Goal: Information Seeking & Learning: Find specific fact

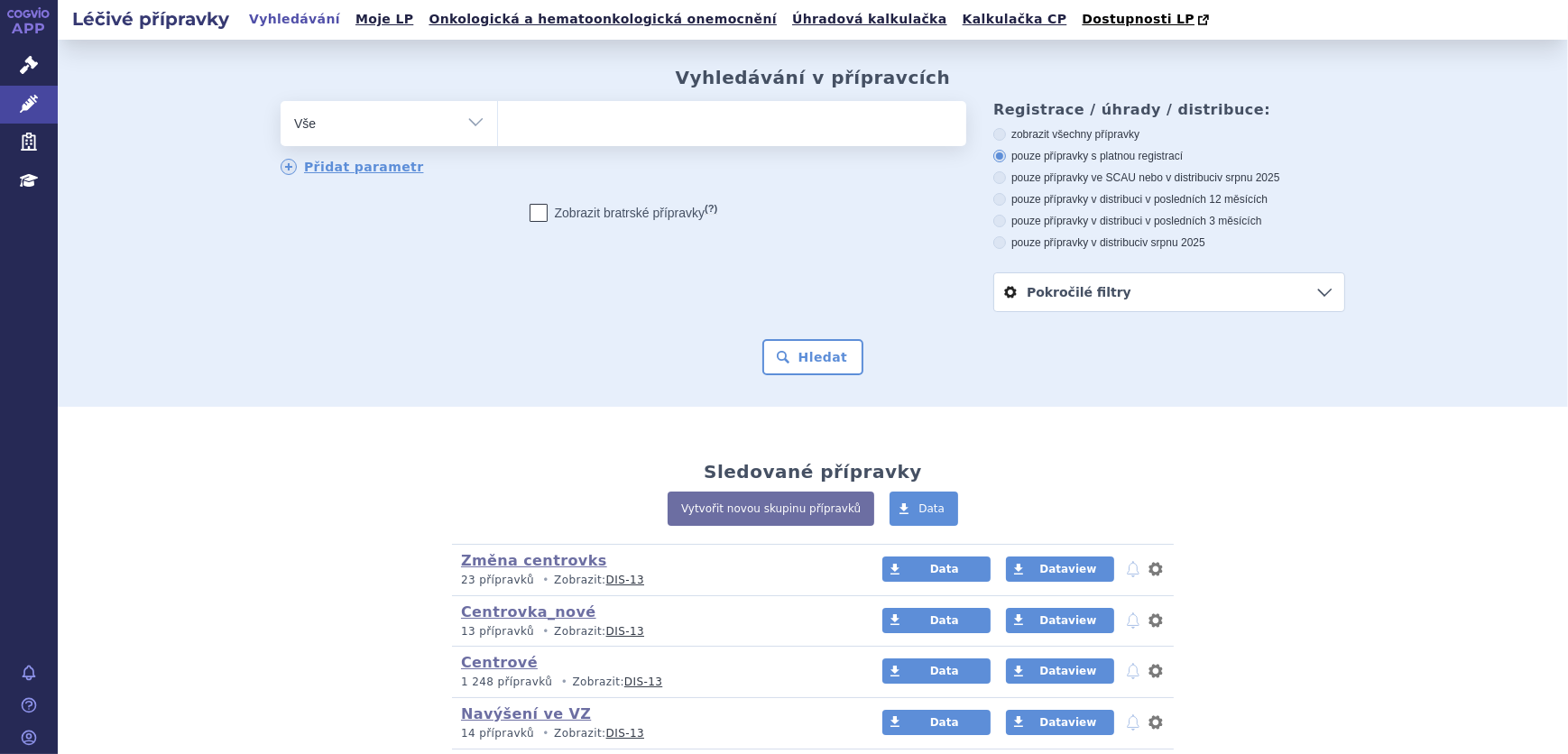
click at [555, 133] on ul at bounding box center [732, 120] width 469 height 37
click at [498, 133] on select at bounding box center [497, 123] width 1 height 45
paste input "0259526"
type input "0259526"
select select "0259526"
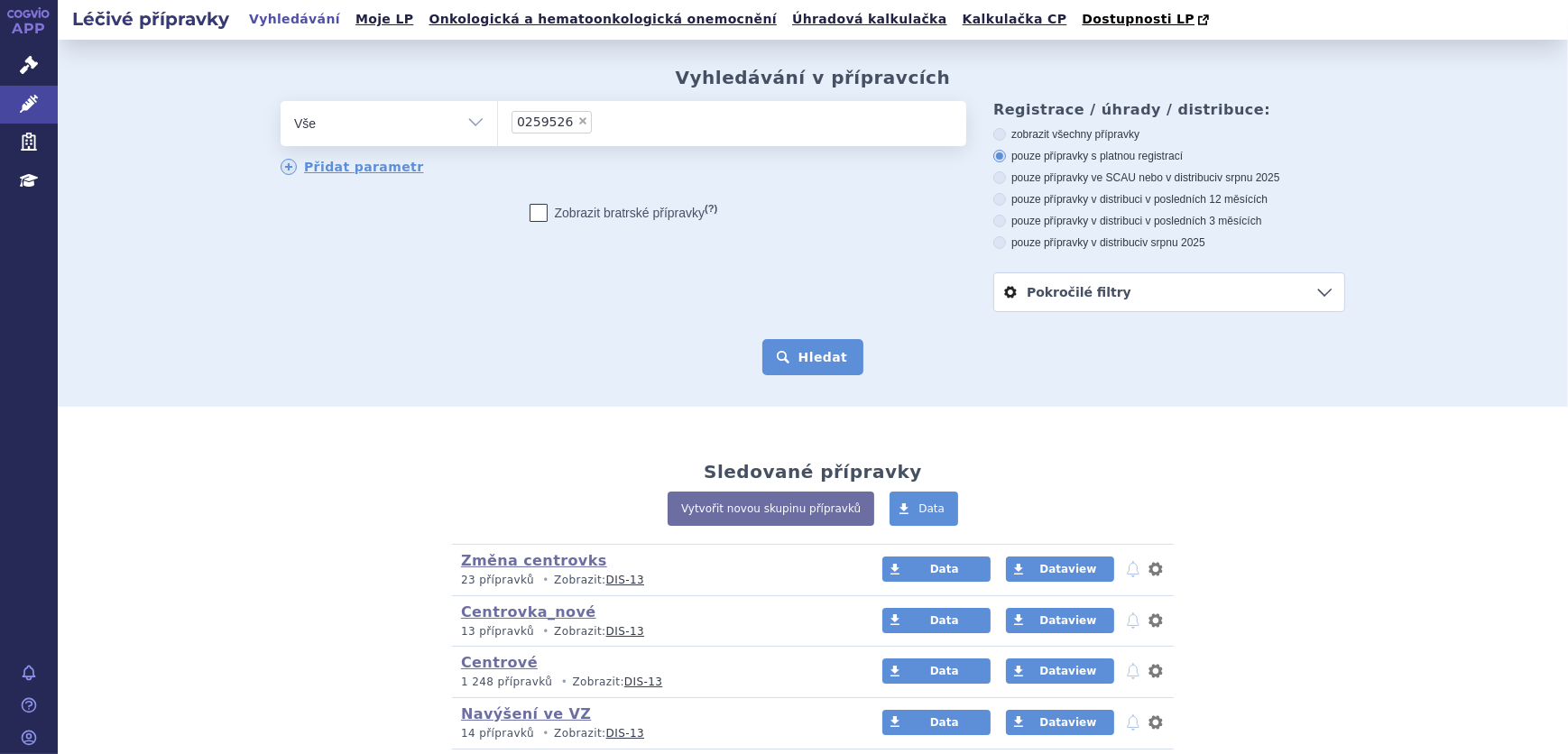
click at [797, 362] on button "Hledat" at bounding box center [813, 357] width 102 height 37
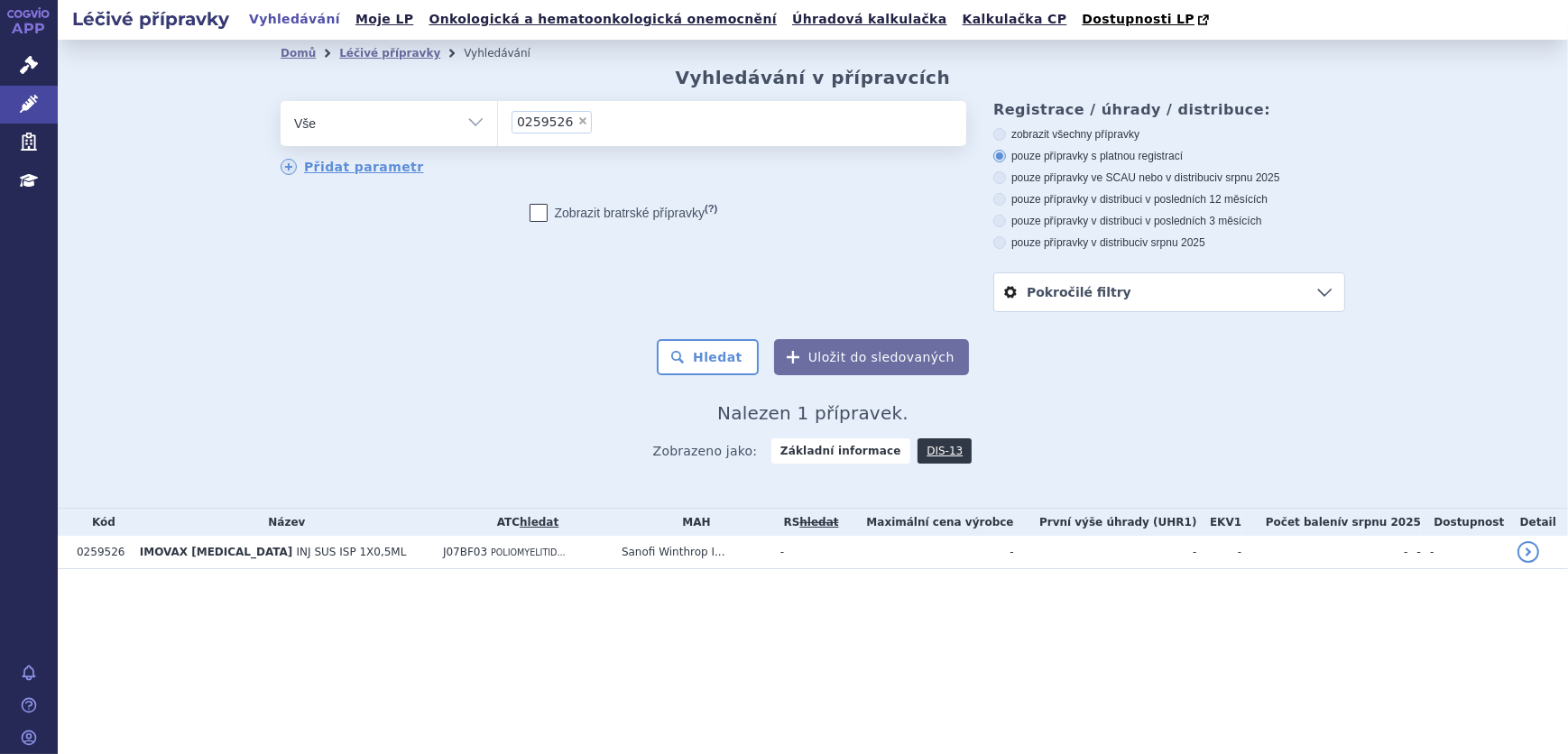
click at [577, 125] on span "×" at bounding box center [583, 121] width 11 height 11
click at [498, 125] on select "0259526" at bounding box center [497, 123] width 1 height 45
select select
type input "0280502"
select select "0280502"
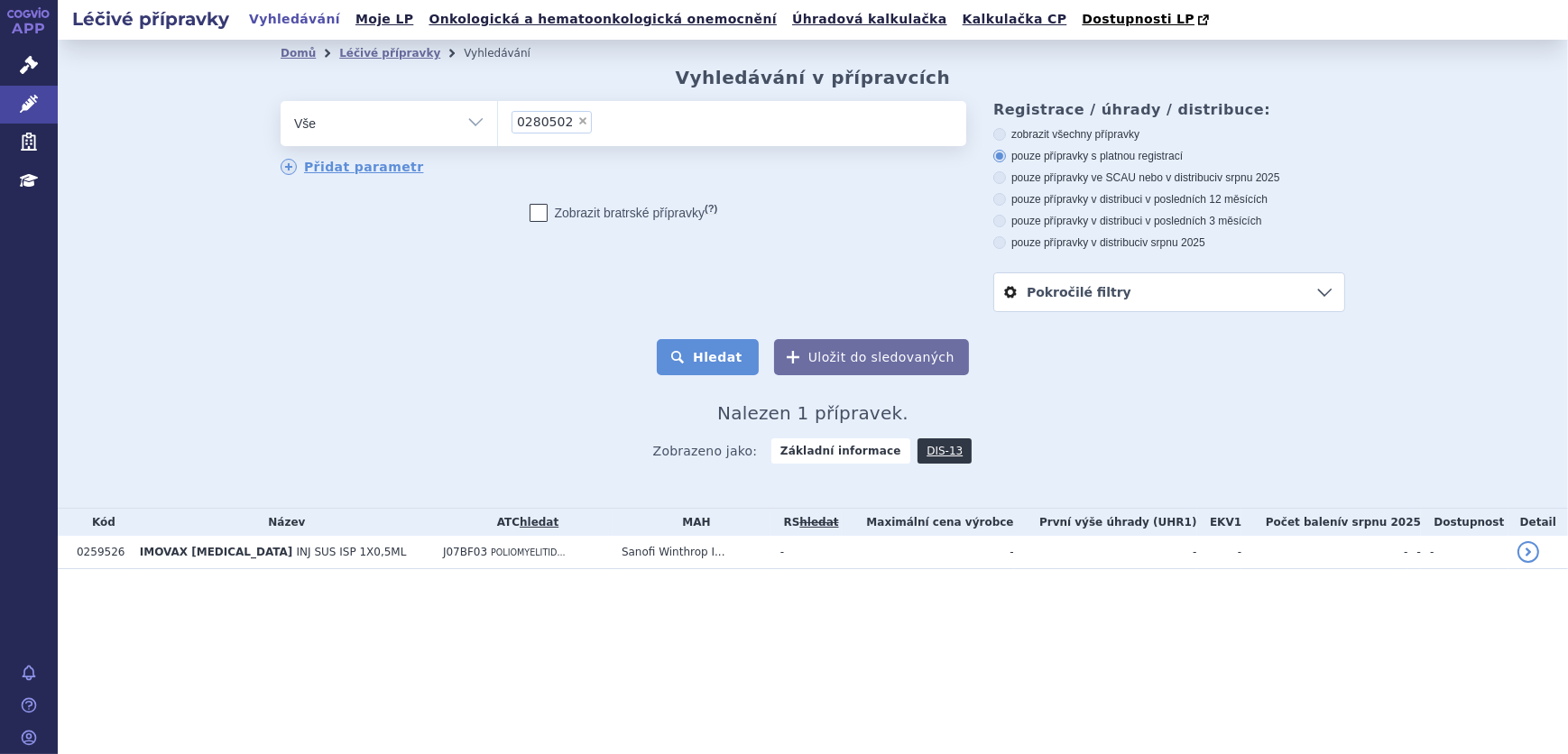
click at [712, 346] on button "Hledat" at bounding box center [708, 357] width 102 height 37
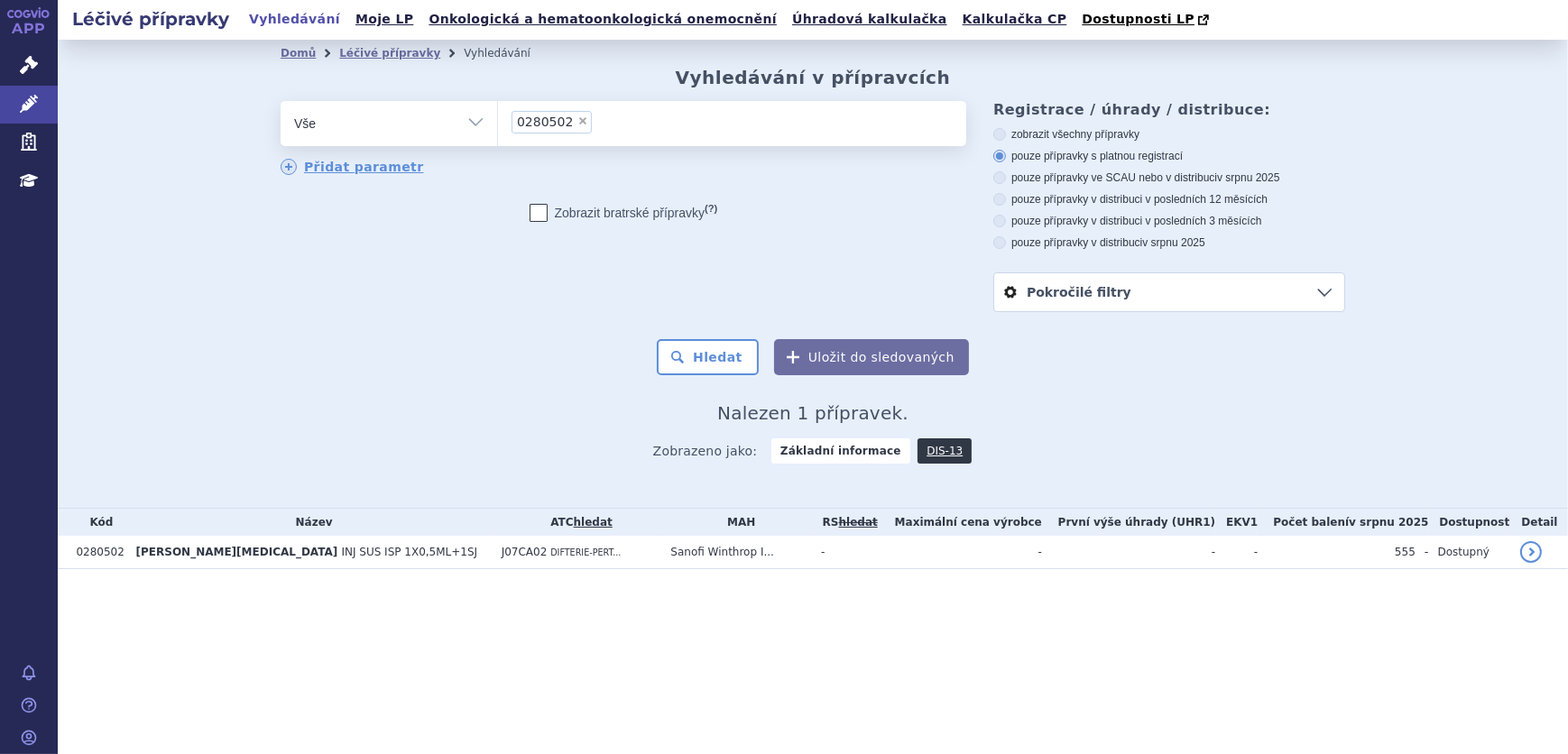
click at [577, 121] on span "×" at bounding box center [583, 121] width 11 height 11
click at [498, 121] on select "0280502" at bounding box center [497, 123] width 1 height 45
select select
type input "0208575"
select select "0208575"
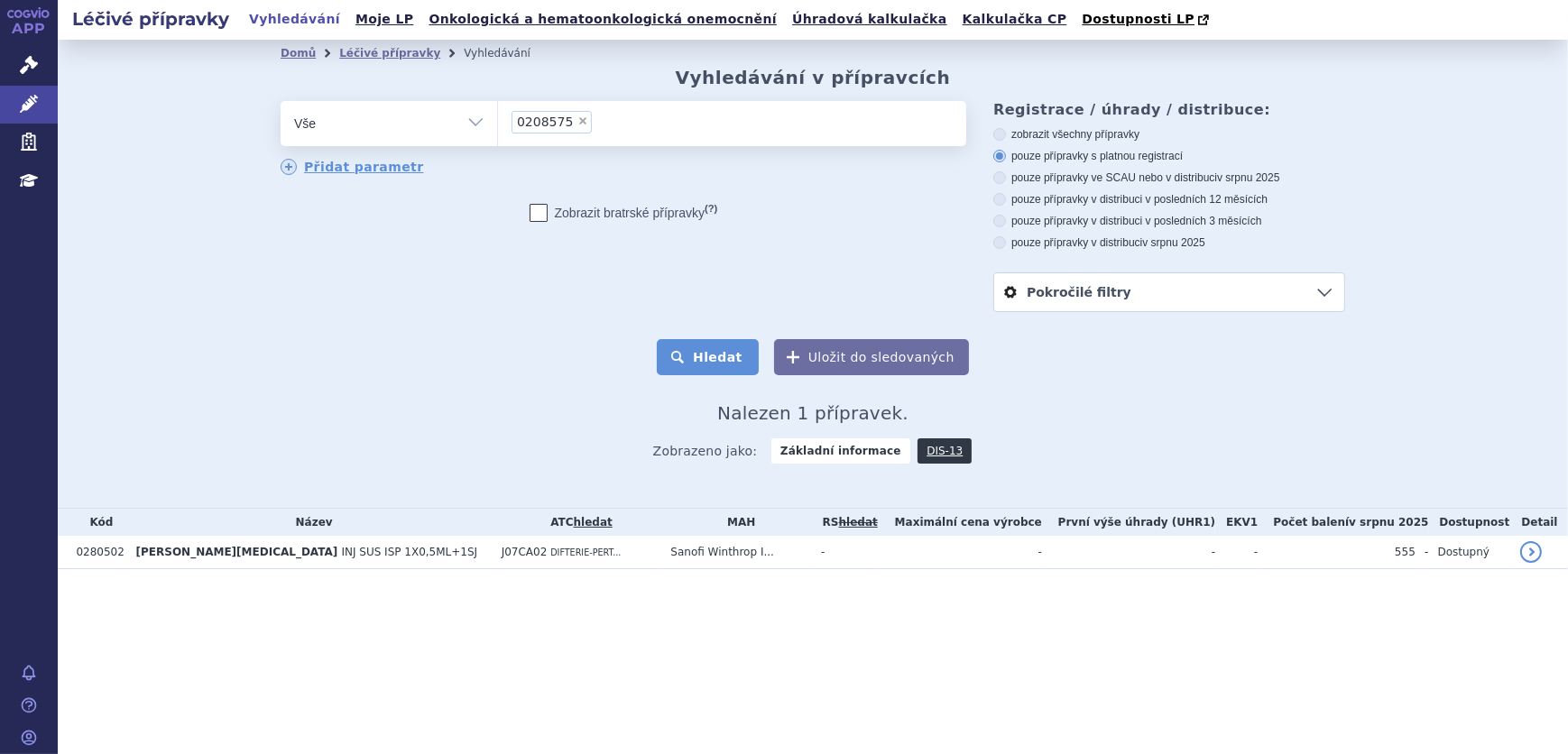
click at [706, 375] on button "Hledat" at bounding box center [708, 357] width 102 height 37
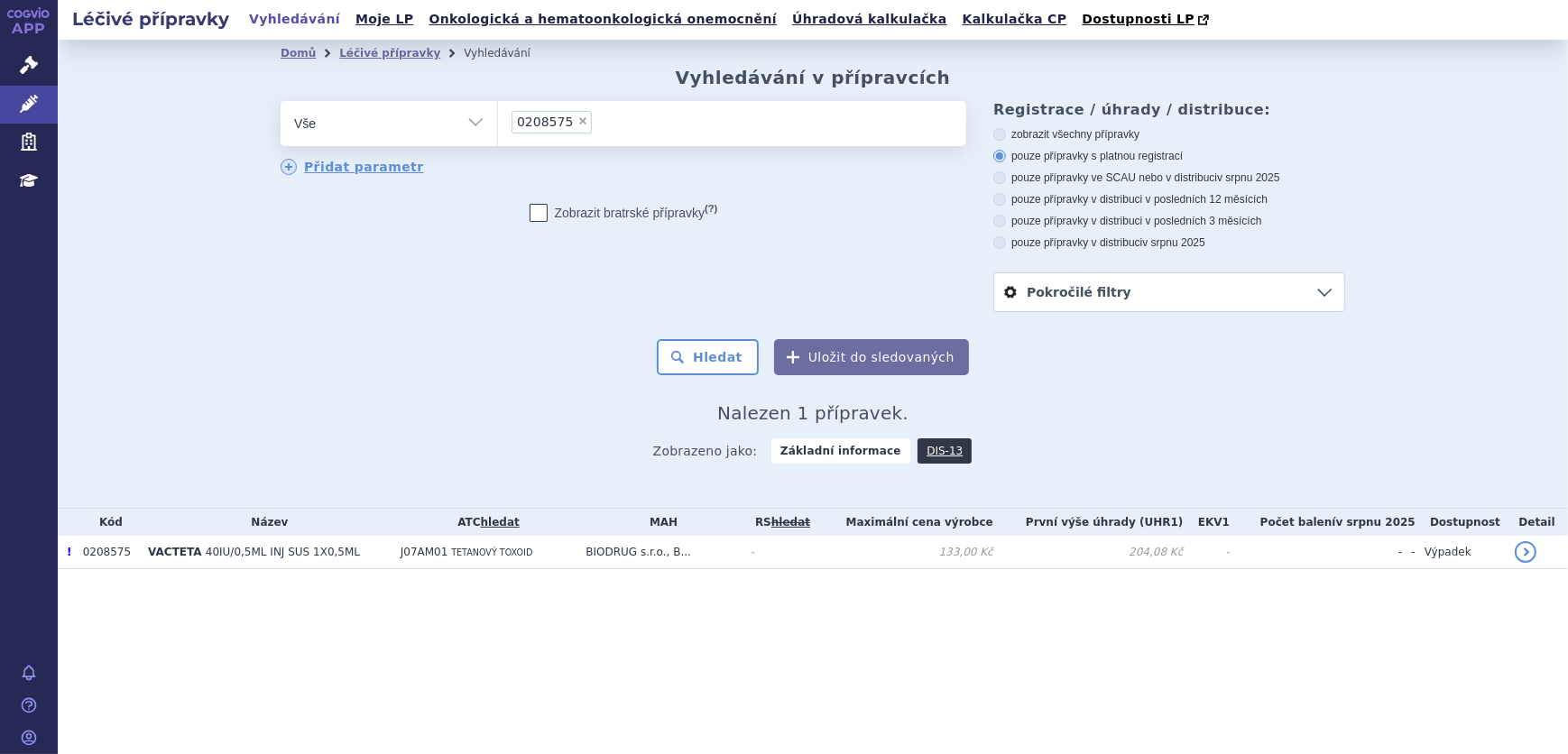
click at [577, 124] on span "×" at bounding box center [583, 121] width 11 height 11
click at [498, 124] on select "0208575" at bounding box center [497, 123] width 1 height 45
select select
type input "0188954"
select select "0188954"
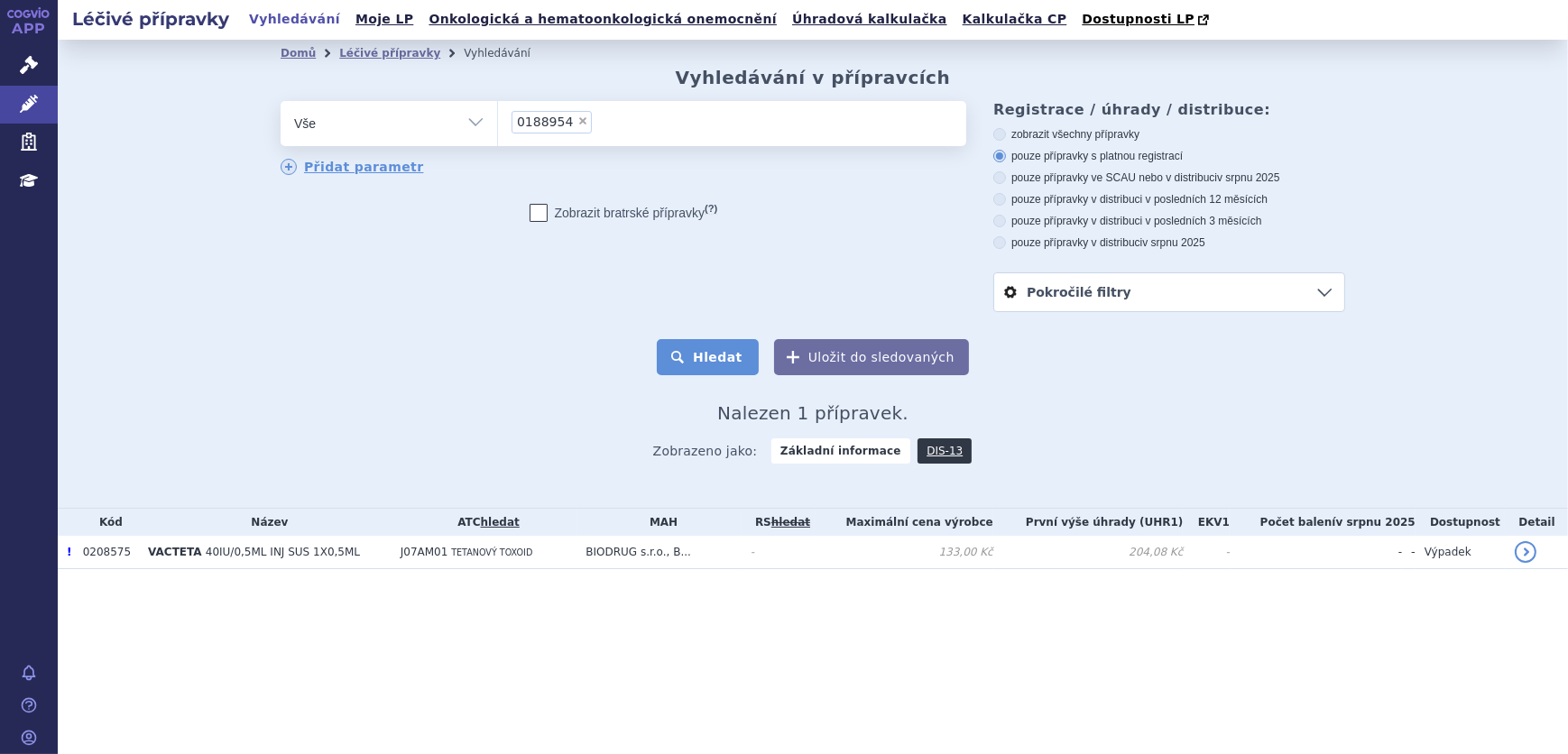
click at [706, 357] on button "Hledat" at bounding box center [708, 357] width 102 height 37
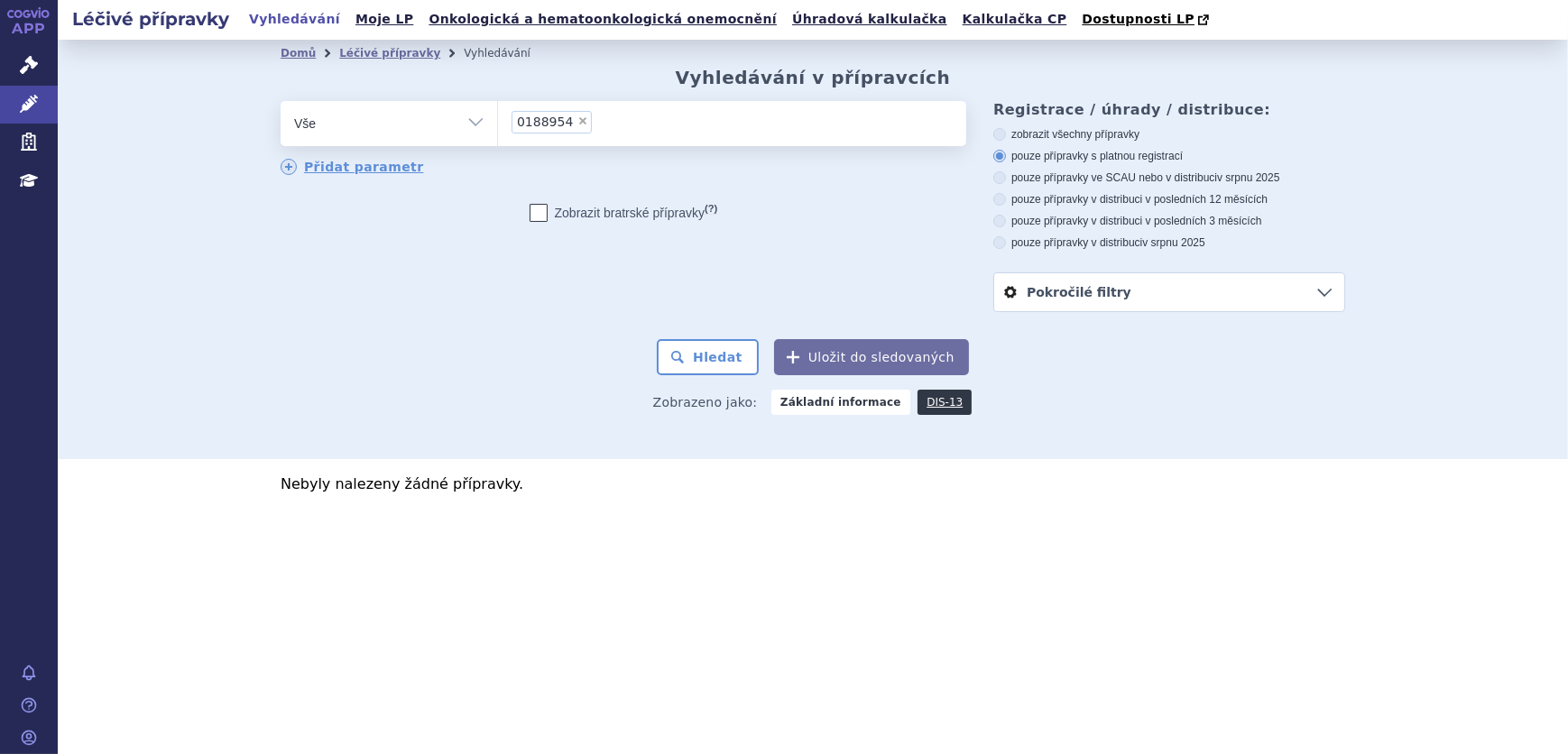
click at [1092, 132] on label "zobrazit všechny přípravky" at bounding box center [1169, 134] width 351 height 14
click at [1007, 132] on input "zobrazit všechny přípravky" at bounding box center [1001, 137] width 12 height 12
radio input "true"
click at [732, 362] on button "Hledat" at bounding box center [708, 357] width 102 height 37
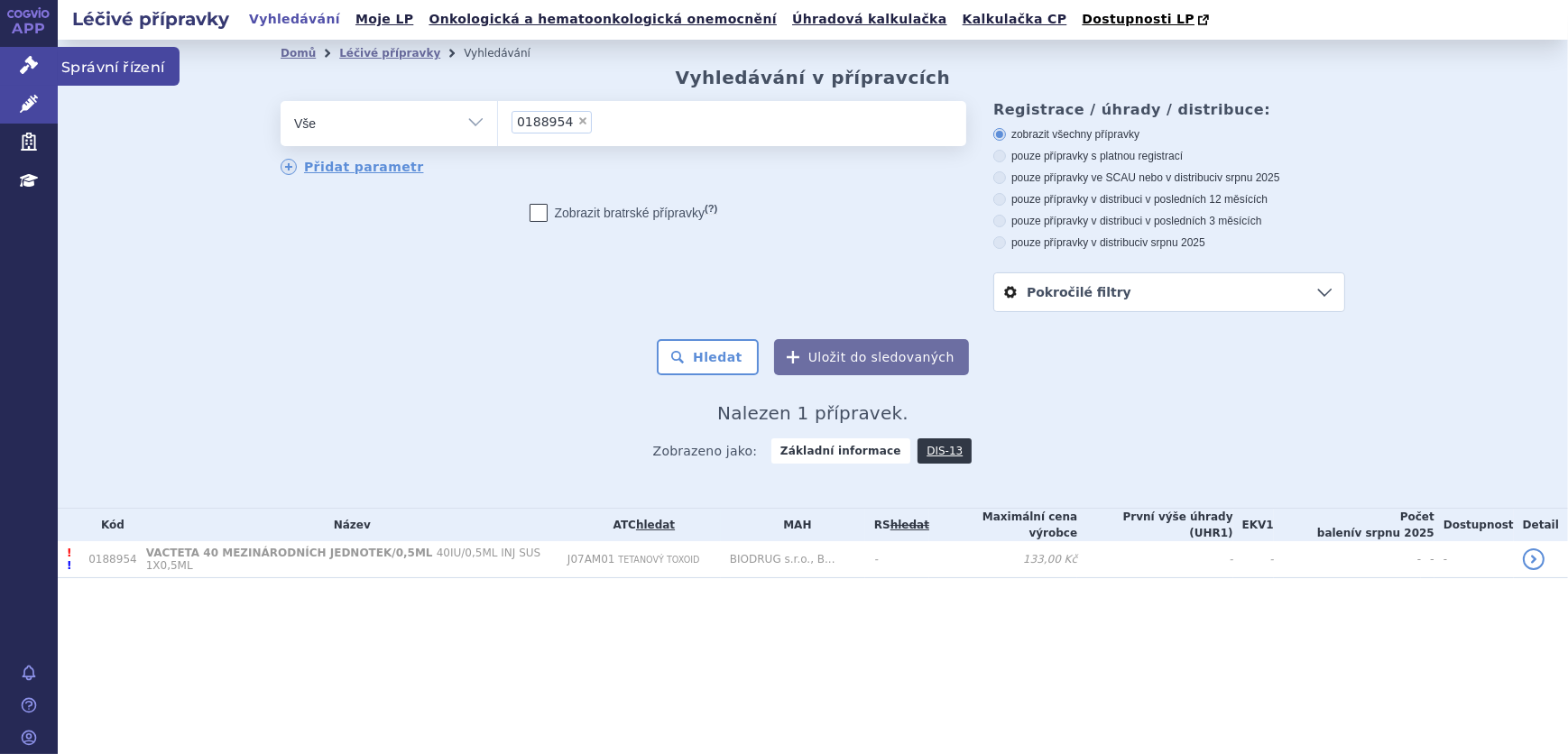
click at [37, 72] on icon at bounding box center [28, 65] width 18 height 18
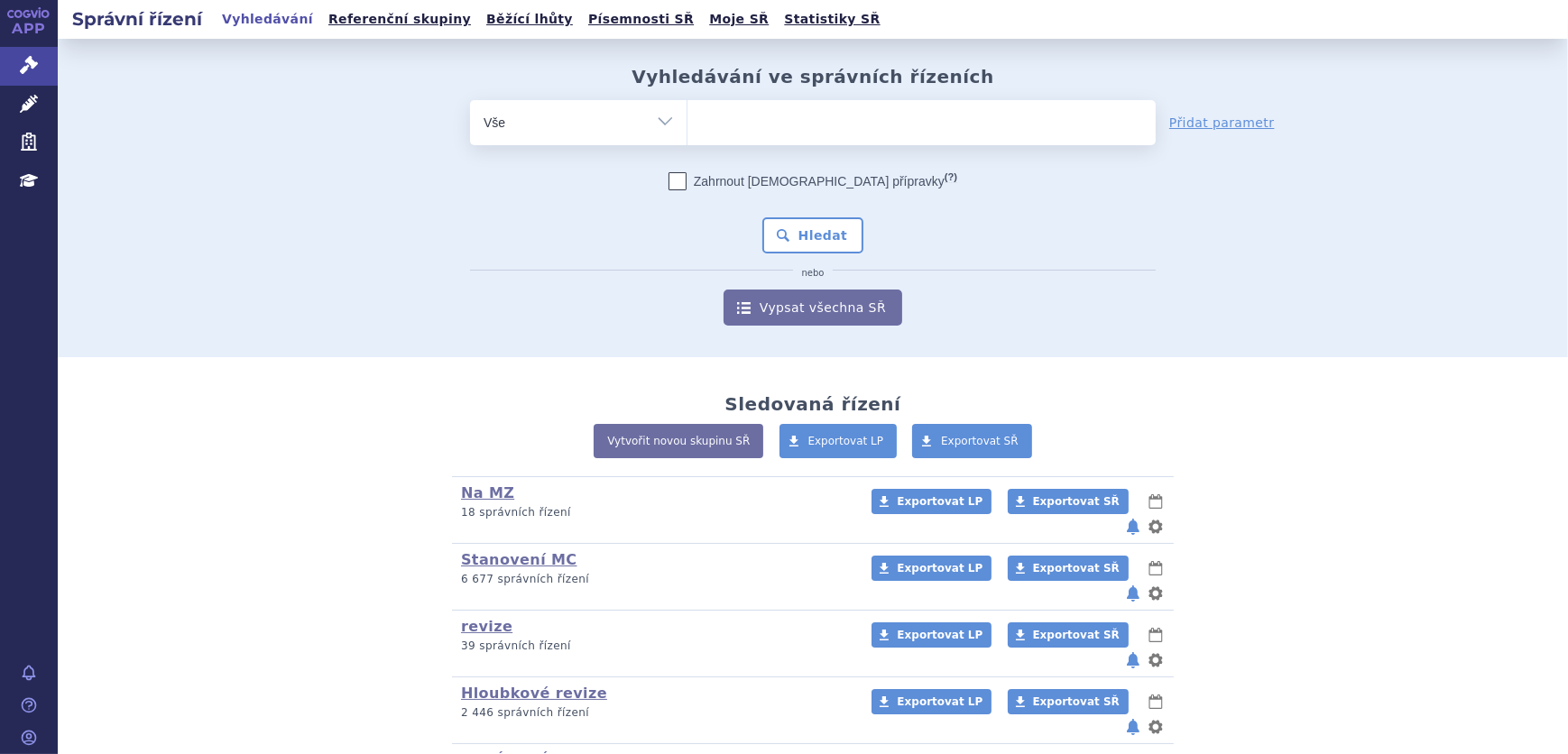
click at [743, 122] on ul at bounding box center [921, 119] width 469 height 37
click at [687, 122] on select at bounding box center [686, 122] width 1 height 45
type input "va"
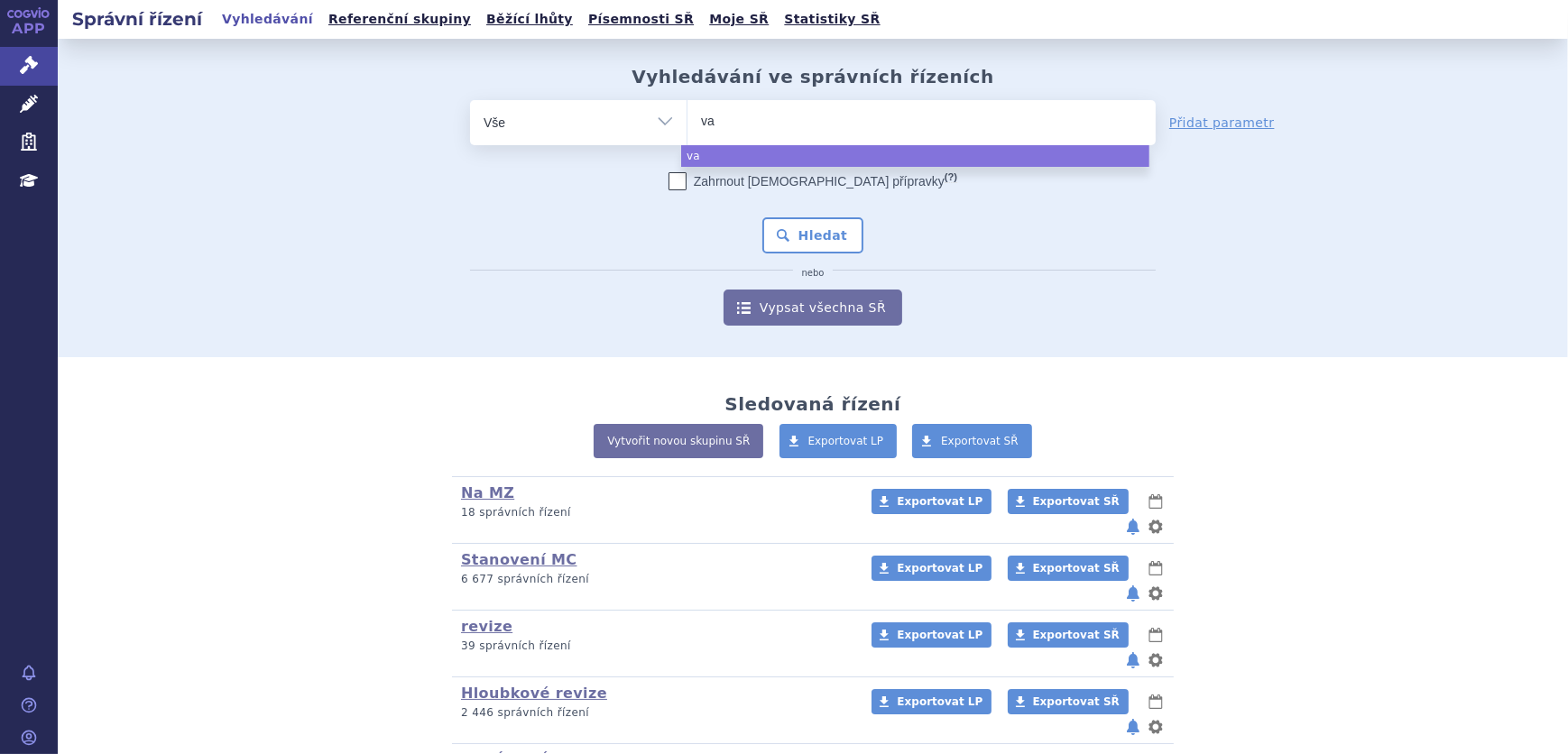
type input "vac"
type input "vacett"
type input "vacetta"
type input "vacett"
type input "vace"
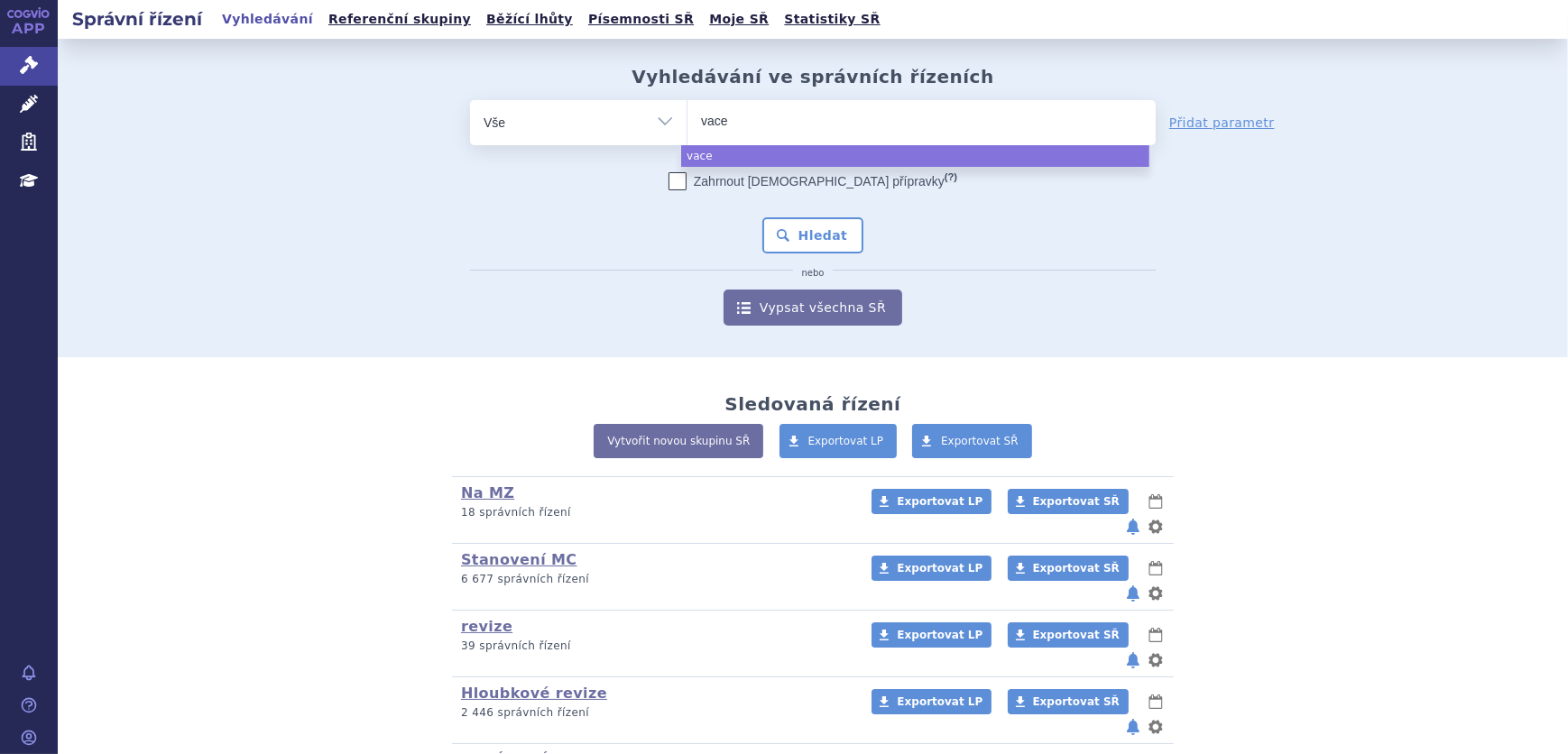
type input "vac"
type input "vact"
type input "vactet"
type input "vacteta"
select select "vacteta"
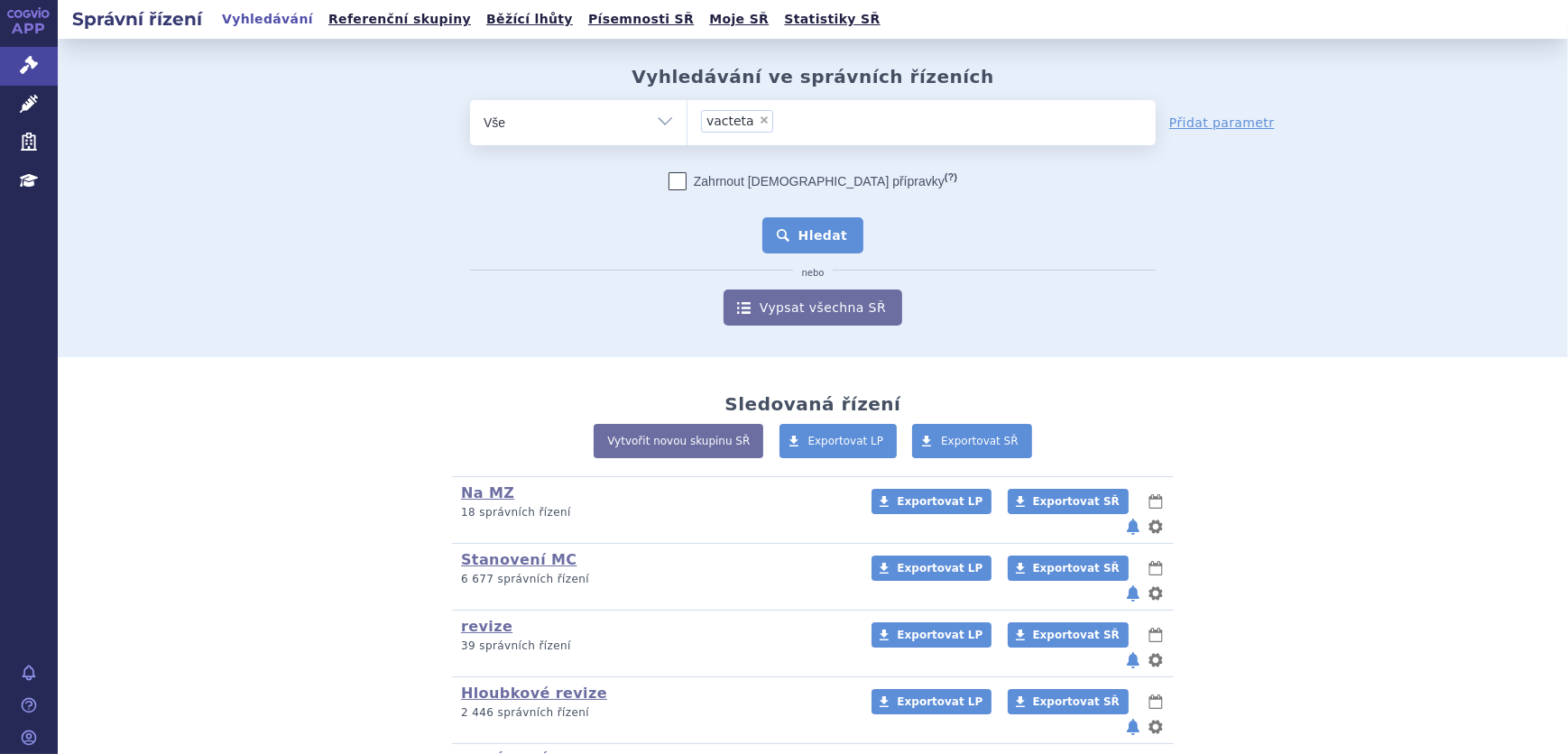
click at [811, 241] on button "Hledat" at bounding box center [813, 235] width 102 height 37
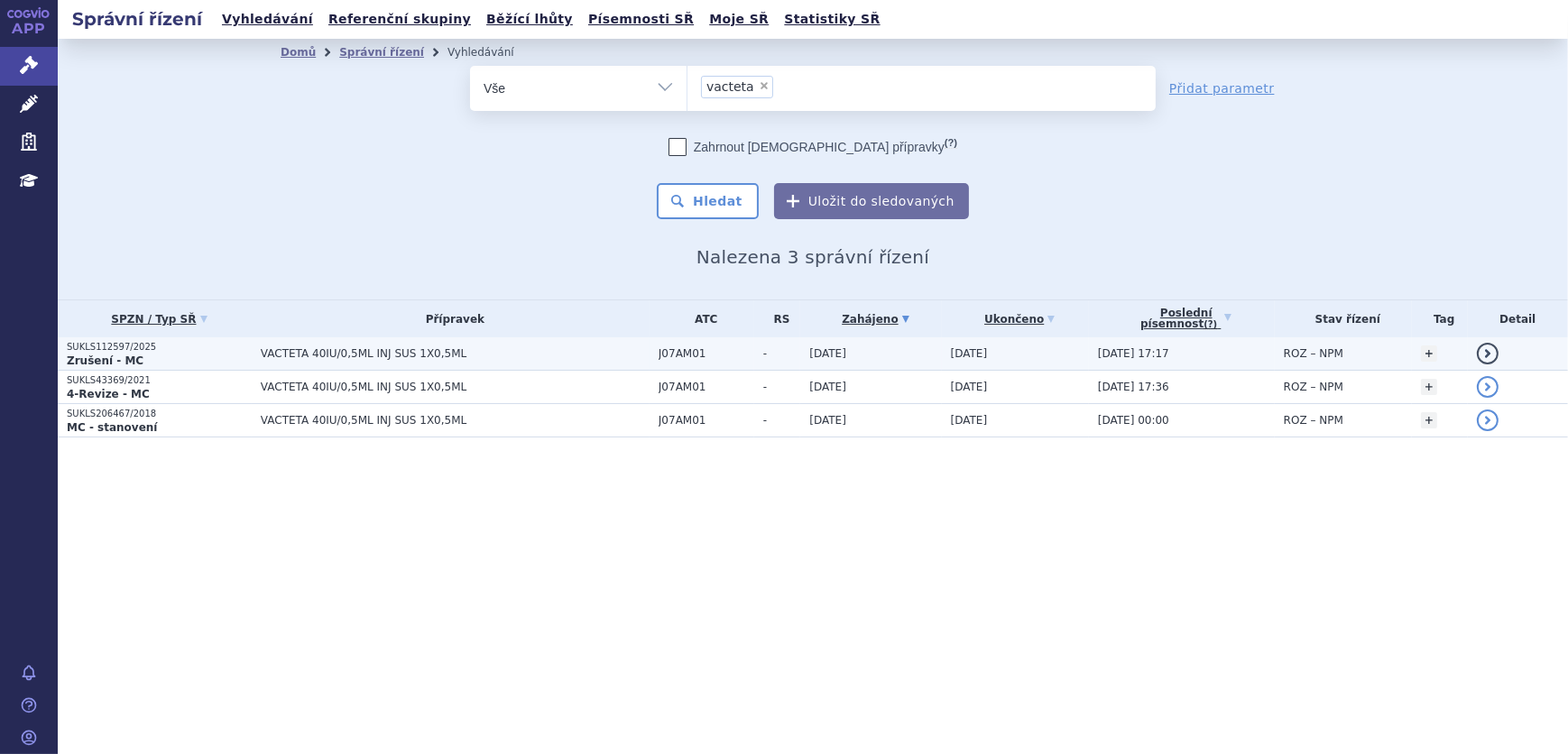
click at [350, 345] on td "VACTETA 40IU/0,5ML INJ SUS 1X0,5ML" at bounding box center [451, 354] width 397 height 34
